Goal: Book appointment/travel/reservation

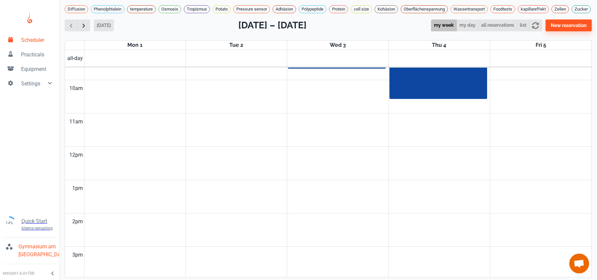
click at [81, 29] on span "button" at bounding box center [83, 25] width 7 height 7
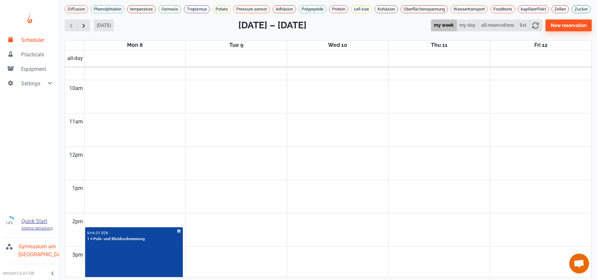
scroll to position [267, 0]
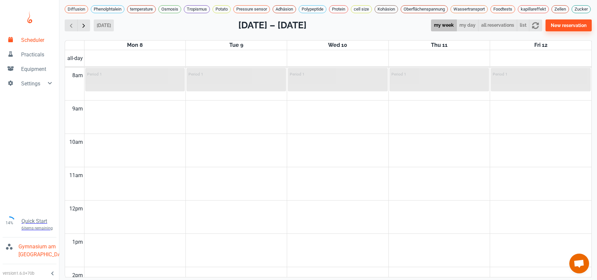
click at [81, 29] on span "button" at bounding box center [83, 25] width 7 height 7
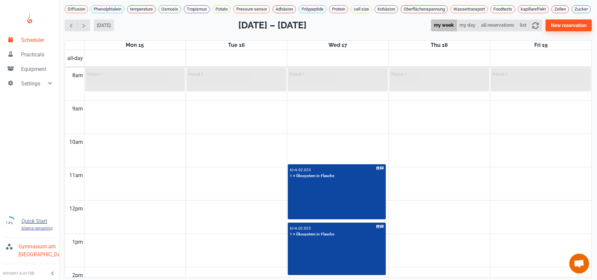
click at [62, 27] on div "Diffusion Phenolphtalein temperature Osmosis Tropismus Potato Pressure sensor A…" at bounding box center [328, 135] width 538 height 270
click at [66, 26] on button "button" at bounding box center [71, 25] width 13 height 12
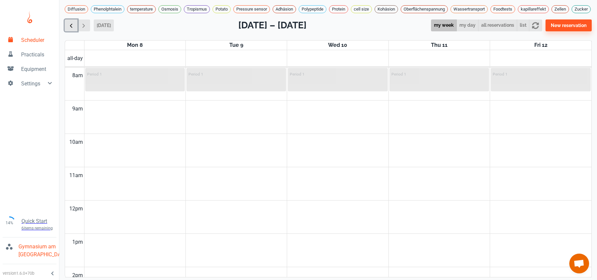
click at [68, 28] on span "button" at bounding box center [71, 25] width 7 height 7
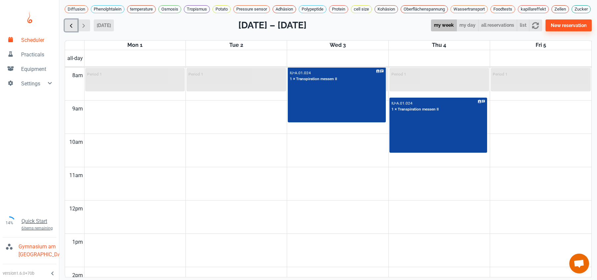
click at [68, 28] on span "button" at bounding box center [71, 25] width 7 height 7
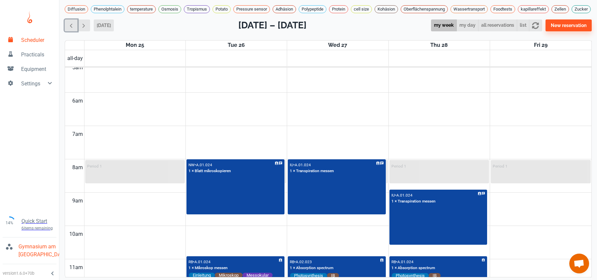
scroll to position [170, 0]
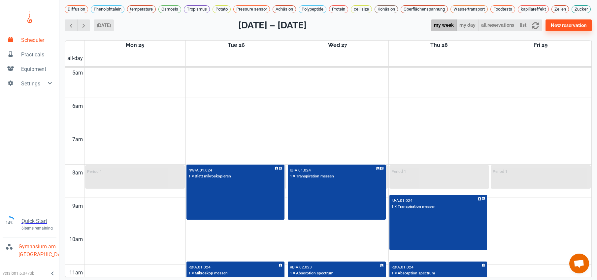
click at [295, 128] on td at bounding box center [337, 123] width 507 height 17
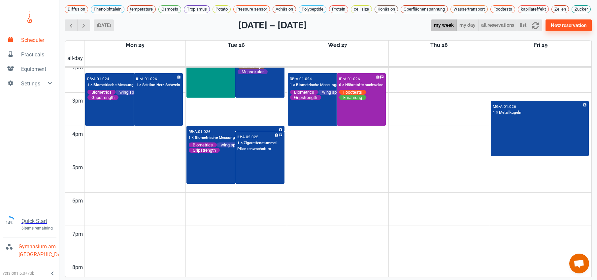
scroll to position [347, 0]
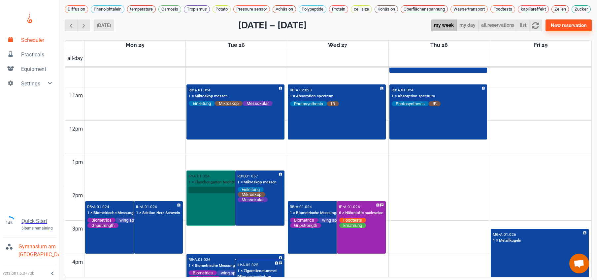
click at [212, 193] on input "text" at bounding box center [235, 190] width 93 height 6
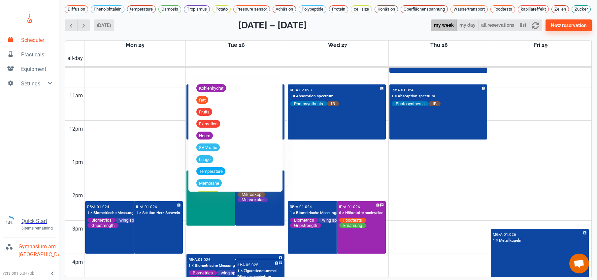
click at [147, 177] on td at bounding box center [337, 179] width 507 height 17
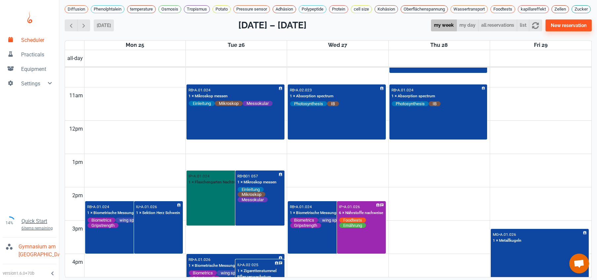
click at [194, 221] on div "IP • A.01.024 1 × Flaschengarten Nachtrag" at bounding box center [235, 198] width 97 height 54
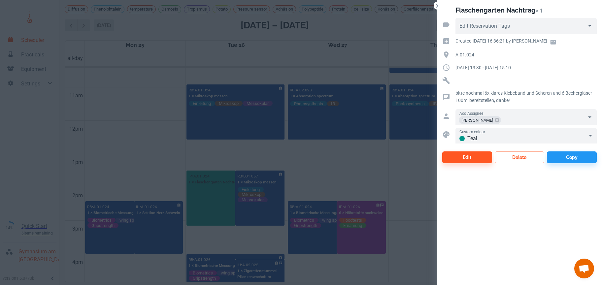
click at [183, 100] on div at bounding box center [301, 142] width 602 height 285
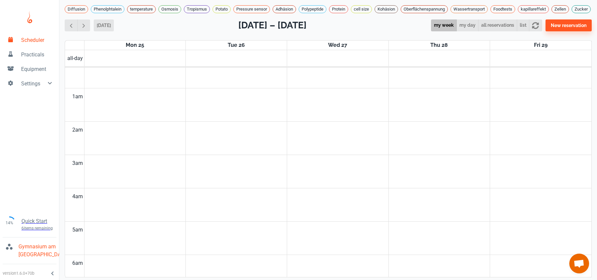
scroll to position [0, 0]
